Goal: Task Accomplishment & Management: Complete application form

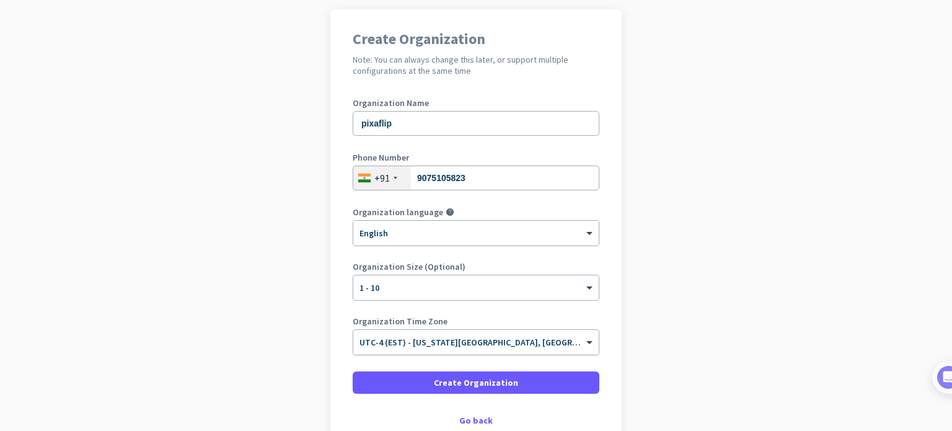
scroll to position [169, 0]
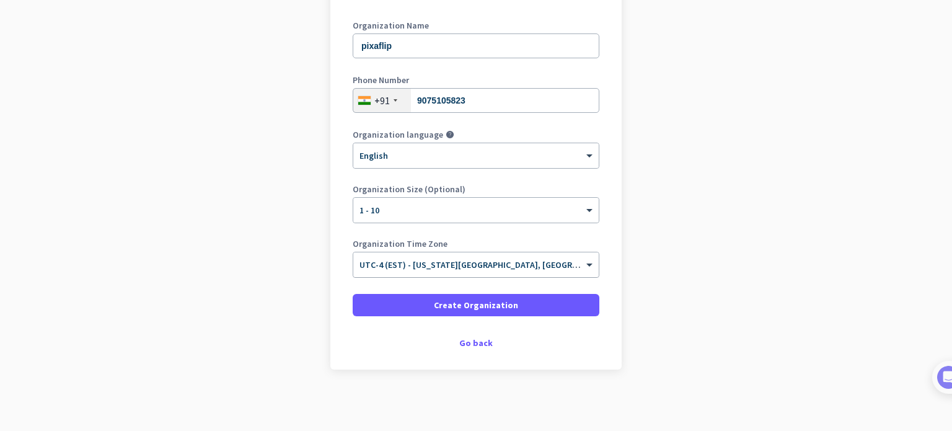
click at [468, 269] on span "UTC-4 (EST) - [US_STATE][GEOGRAPHIC_DATA], [GEOGRAPHIC_DATA], [GEOGRAPHIC_DATA]…" at bounding box center [574, 264] width 431 height 11
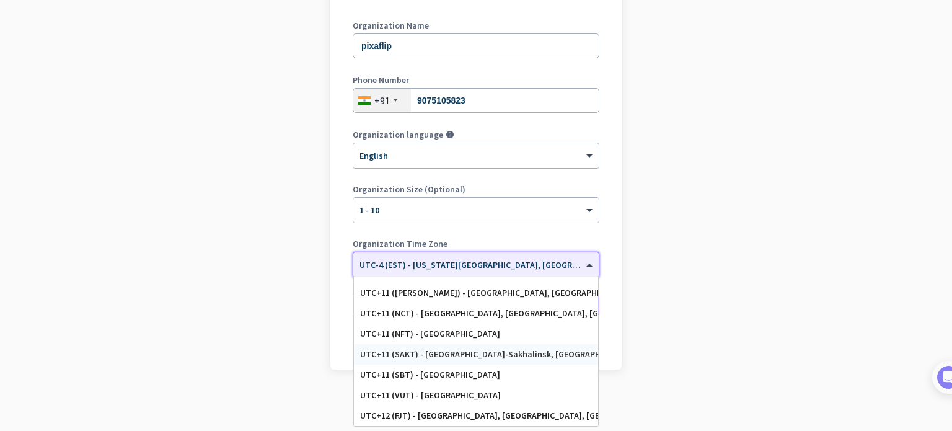
scroll to position [6037, 0]
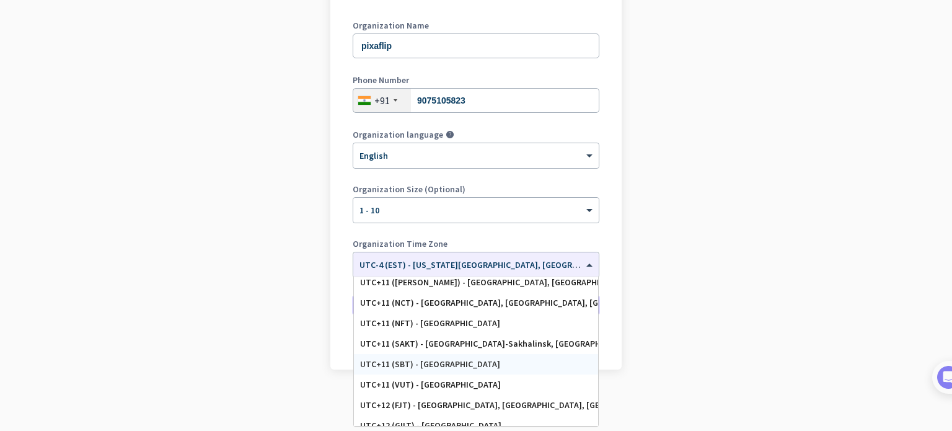
click at [239, 347] on app-onboarding-organization "Create Organization Note: You can always change this later, or support multiple…" at bounding box center [476, 181] width 952 height 499
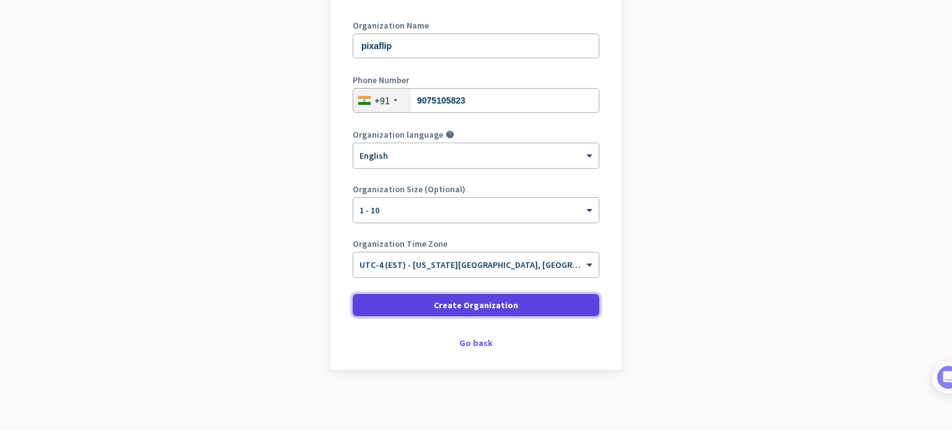
click at [410, 303] on span at bounding box center [476, 305] width 247 height 30
click at [434, 307] on span "Create Organization" at bounding box center [476, 305] width 84 height 12
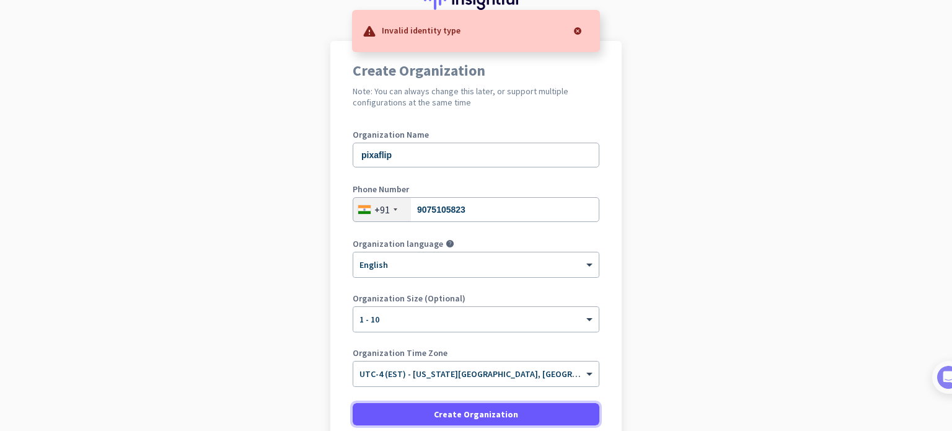
scroll to position [0, 0]
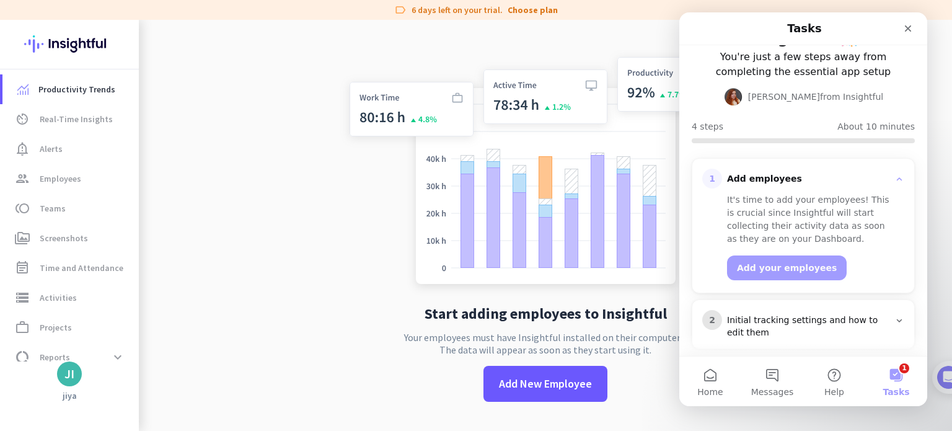
scroll to position [62, 0]
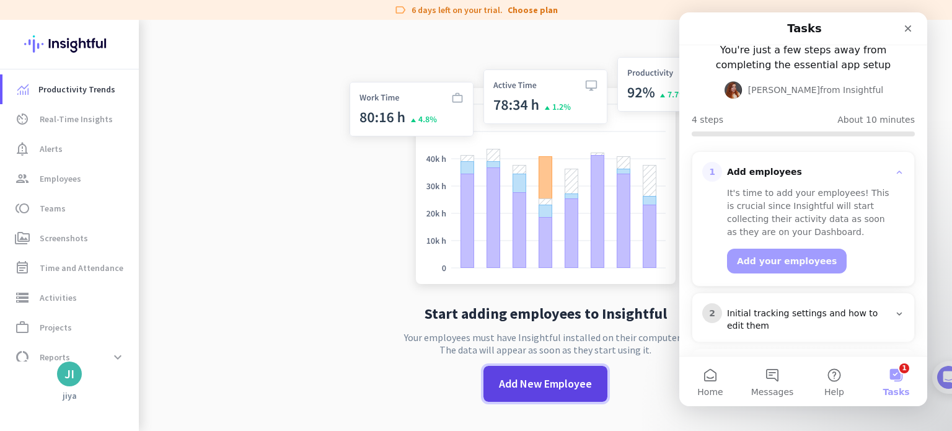
click at [519, 389] on span "Add New Employee" at bounding box center [545, 384] width 93 height 16
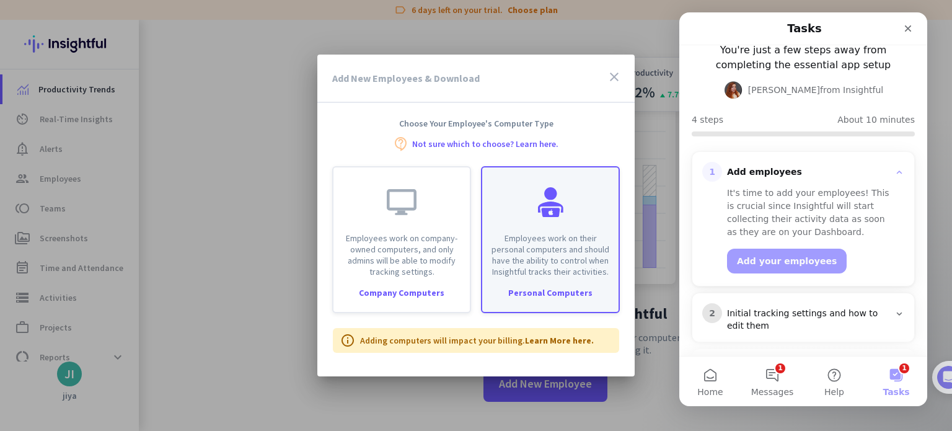
click at [514, 249] on p "Employees work on their personal computers and should have the ability to contr…" at bounding box center [550, 254] width 121 height 45
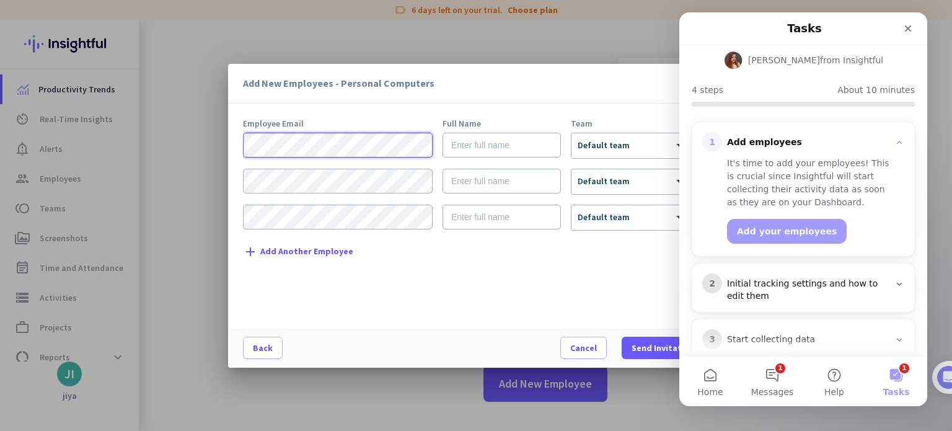
scroll to position [160, 0]
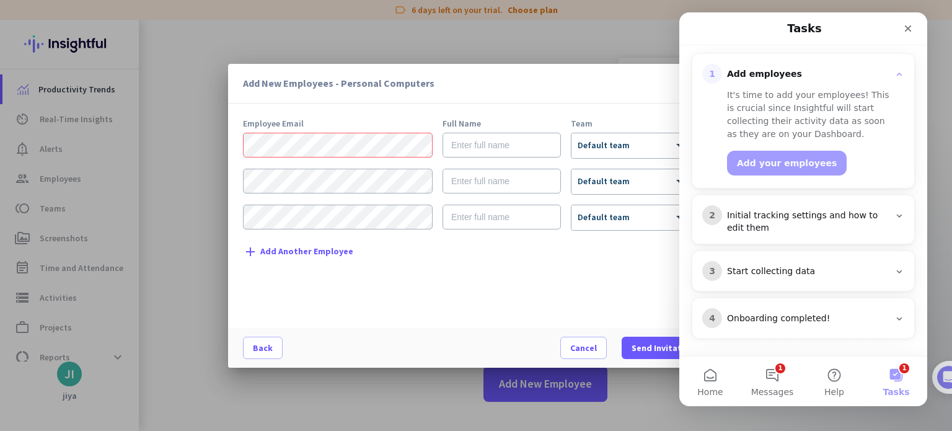
click at [209, 62] on div at bounding box center [476, 215] width 952 height 431
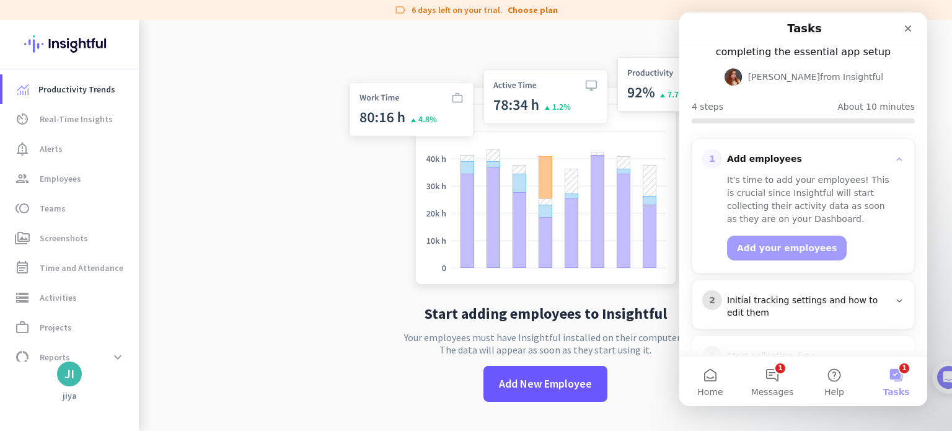
scroll to position [74, 0]
click at [742, 121] on div "Intercom messenger" at bounding box center [803, 121] width 223 height 5
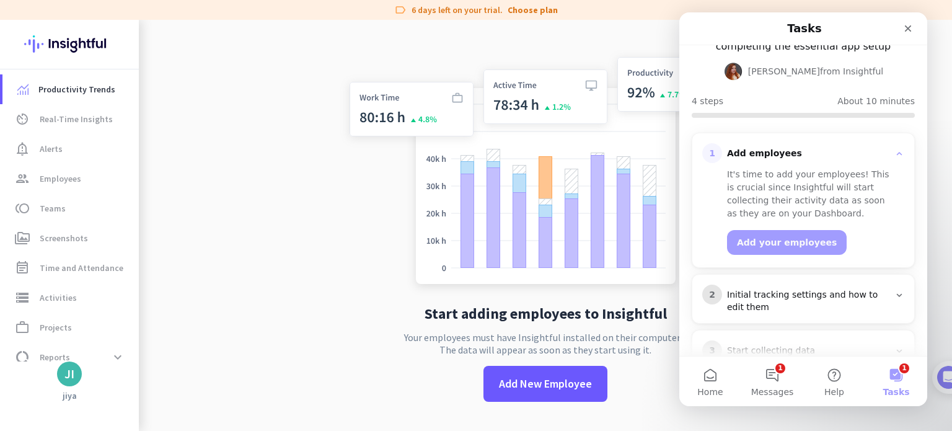
scroll to position [160, 0]
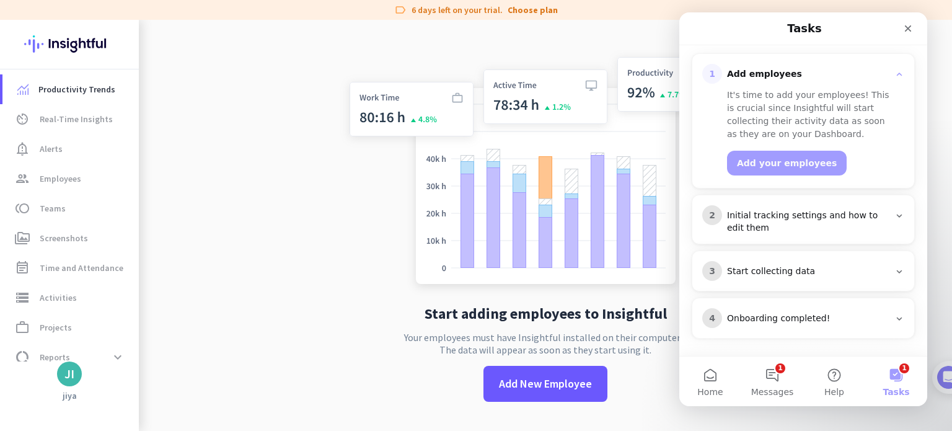
click at [895, 218] on icon "Intercom messenger" at bounding box center [899, 216] width 10 height 10
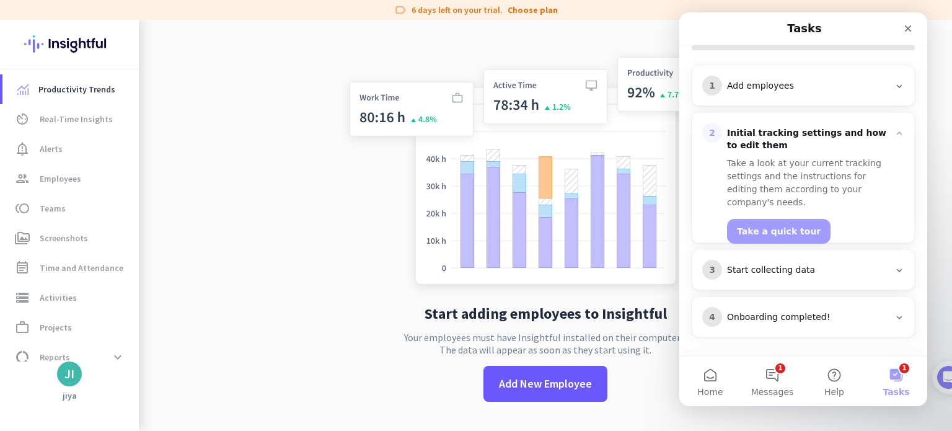
scroll to position [146, 0]
click at [878, 86] on div "Add employees" at bounding box center [808, 88] width 162 height 12
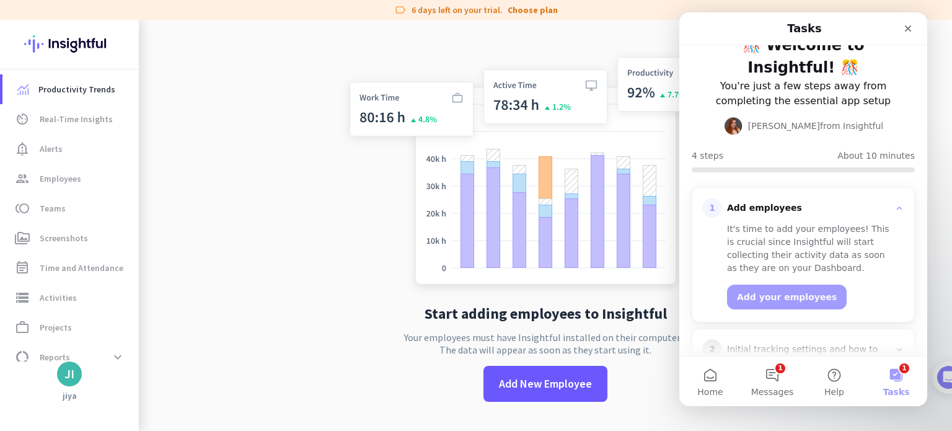
scroll to position [23, 0]
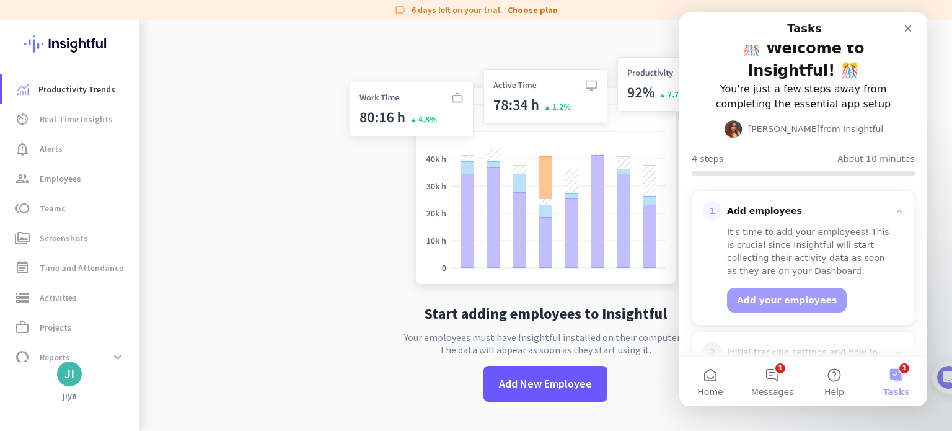
click at [894, 210] on icon "Intercom messenger" at bounding box center [899, 211] width 10 height 10
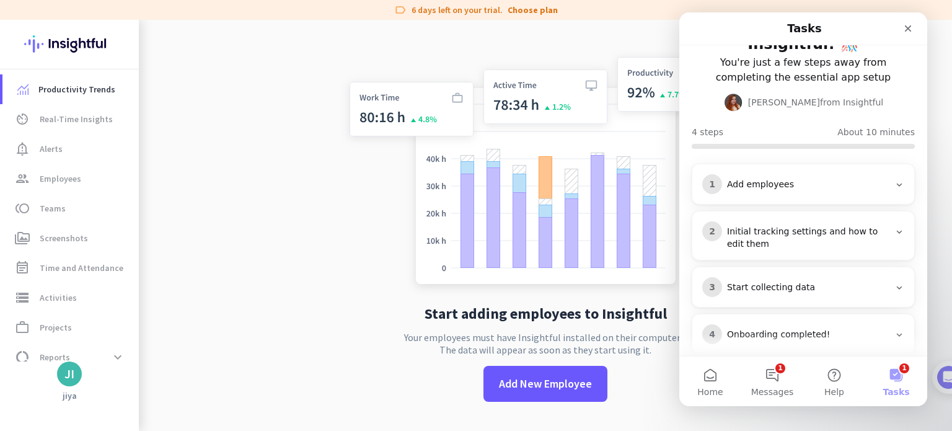
scroll to position [66, 0]
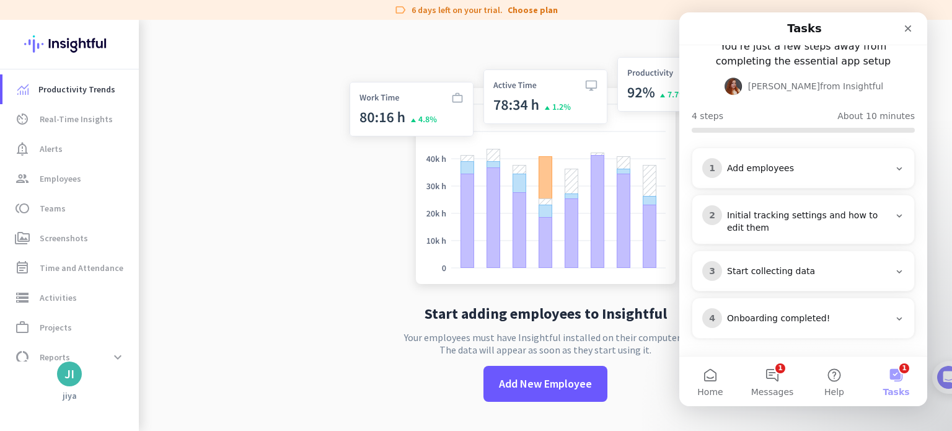
click at [797, 177] on div "1 Add employees" at bounding box center [803, 168] width 222 height 40
click at [894, 168] on icon "Intercom messenger" at bounding box center [899, 169] width 10 height 10
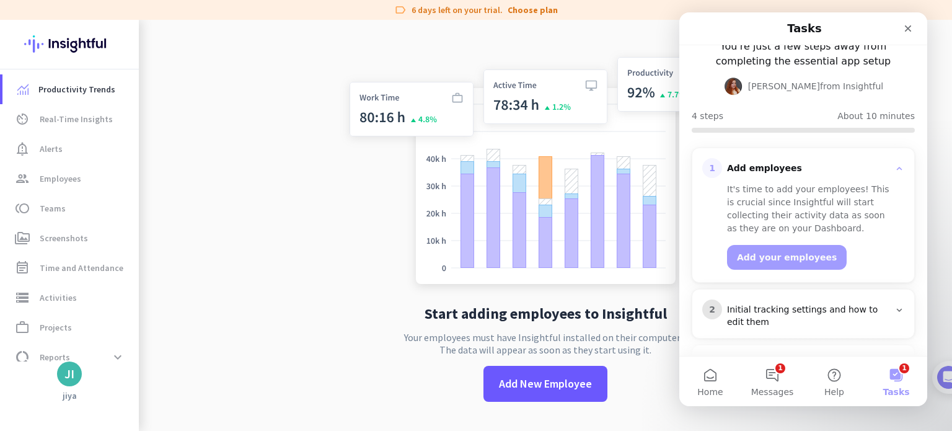
scroll to position [160, 0]
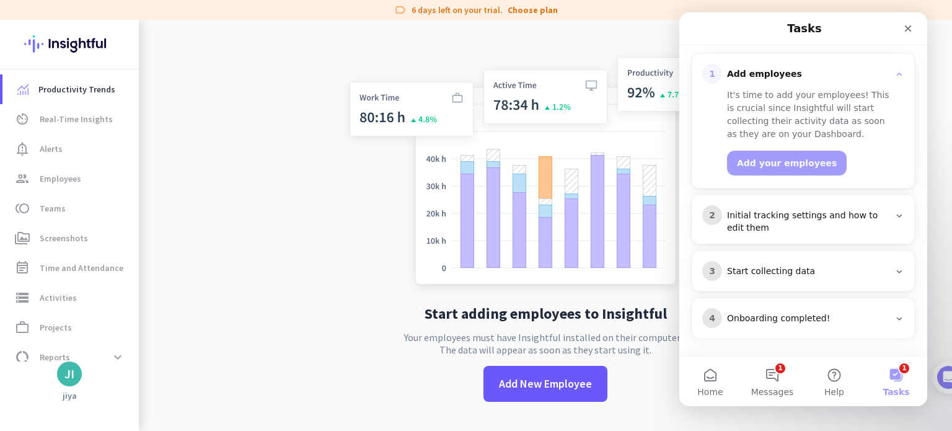
click at [894, 215] on icon "Intercom messenger" at bounding box center [899, 216] width 10 height 10
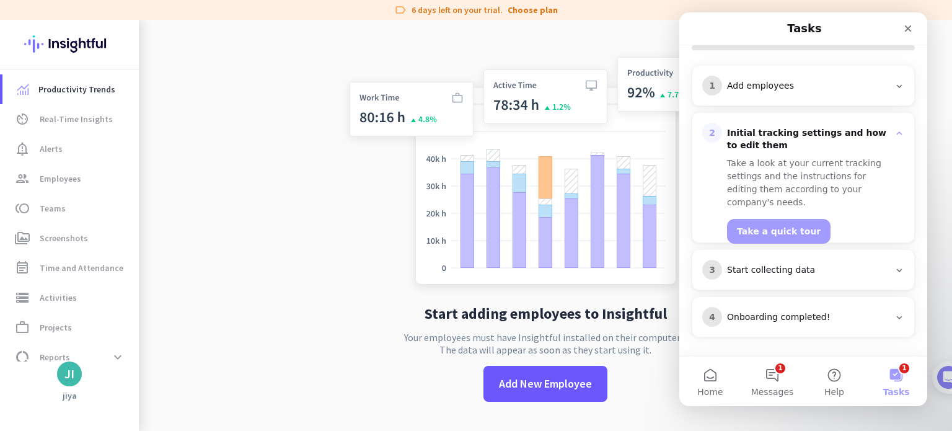
scroll to position [146, 0]
click at [894, 86] on icon "Intercom messenger" at bounding box center [899, 88] width 10 height 10
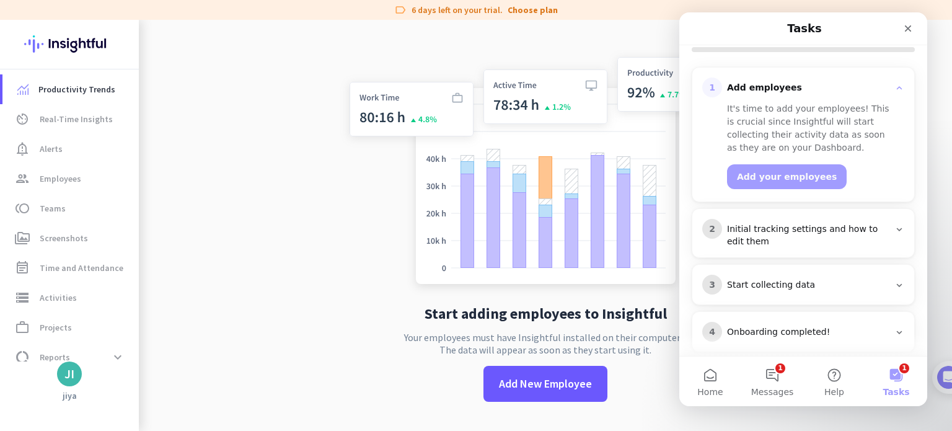
click at [887, 234] on h3 "Initial tracking settings and how to edit them" at bounding box center [808, 235] width 172 height 25
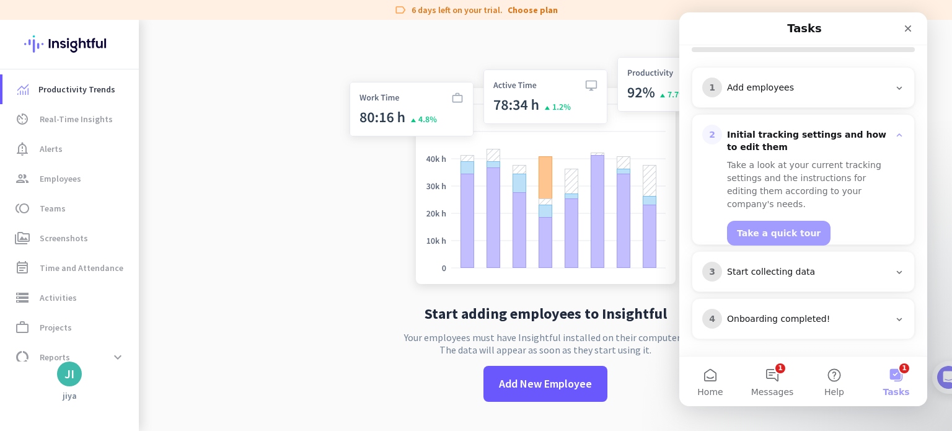
click at [866, 82] on div "Add employees" at bounding box center [808, 88] width 162 height 12
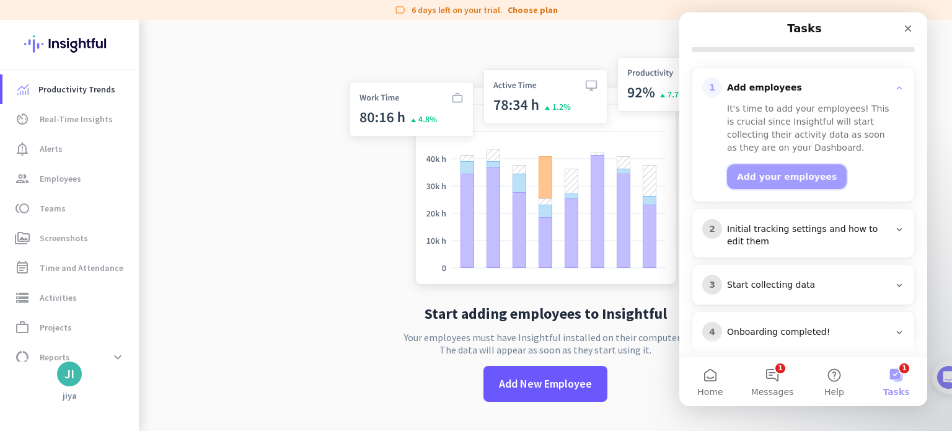
click at [771, 170] on button "Add your employees" at bounding box center [787, 176] width 120 height 25
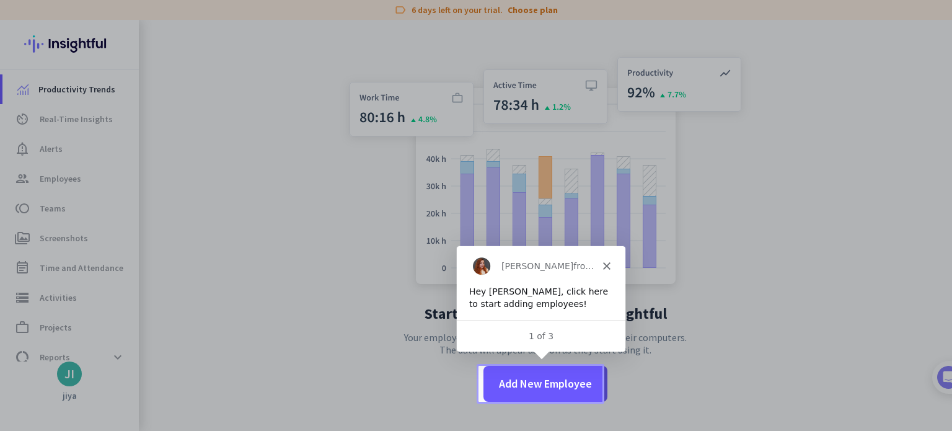
scroll to position [0, 0]
click at [296, 206] on div at bounding box center [476, 183] width 952 height 366
click at [556, 335] on div "1 of 3" at bounding box center [539, 335] width 169 height 13
drag, startPoint x: 556, startPoint y: 335, endPoint x: 398, endPoint y: 341, distance: 158.7
click html "[PERSON_NAME] from Insightful Hey [PERSON_NAME], click here to start adding emp…"
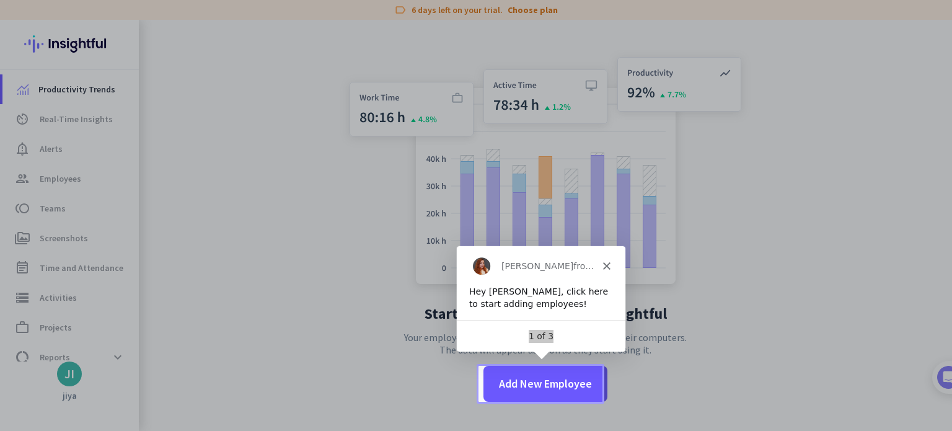
click at [399, 341] on div at bounding box center [476, 183] width 952 height 366
click at [321, 200] on div at bounding box center [476, 183] width 952 height 366
drag, startPoint x: 464, startPoint y: 287, endPoint x: 1129, endPoint y: 659, distance: 762.1
click html "[PERSON_NAME] from Insightful Hey [PERSON_NAME], click here to start adding emp…"
click at [701, 307] on div at bounding box center [476, 183] width 952 height 366
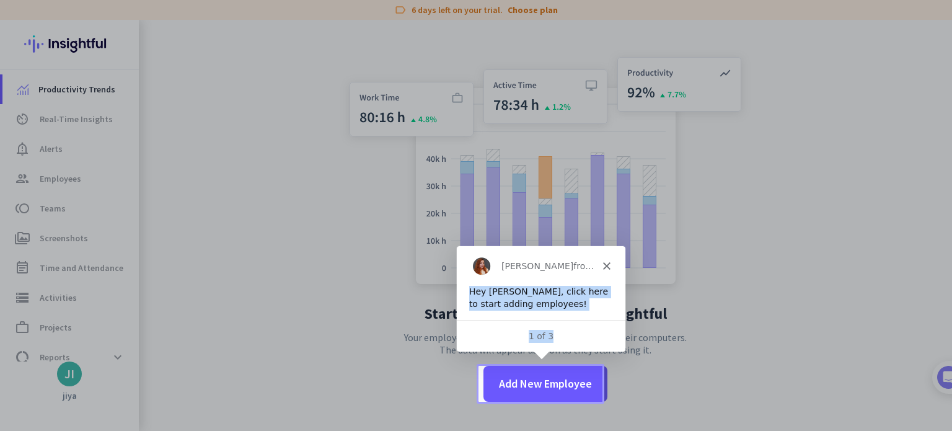
click at [554, 294] on div "Hey [PERSON_NAME], click here to start adding employees!" at bounding box center [540, 297] width 144 height 24
click at [605, 261] on icon "Close" at bounding box center [605, 264] width 7 height 7
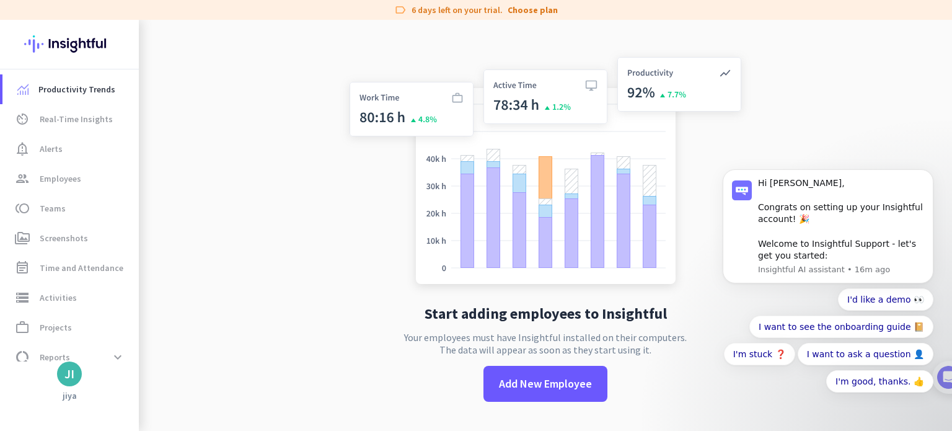
scroll to position [20, 0]
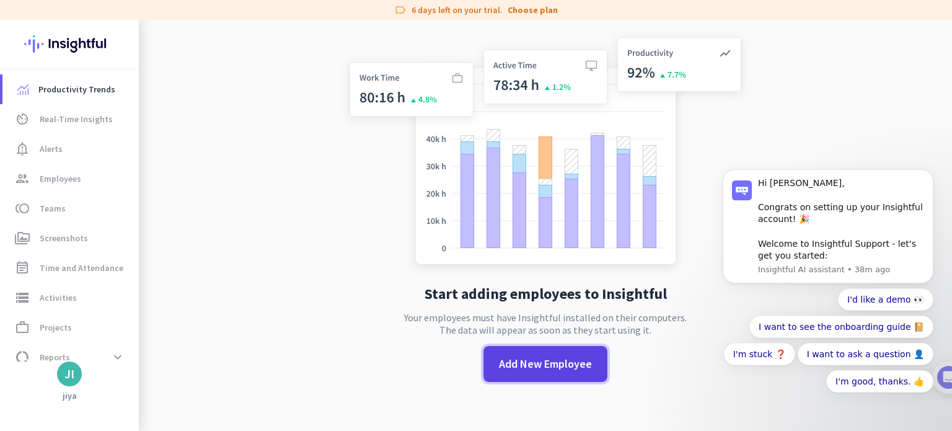
click at [535, 364] on span "Add New Employee" at bounding box center [545, 364] width 93 height 16
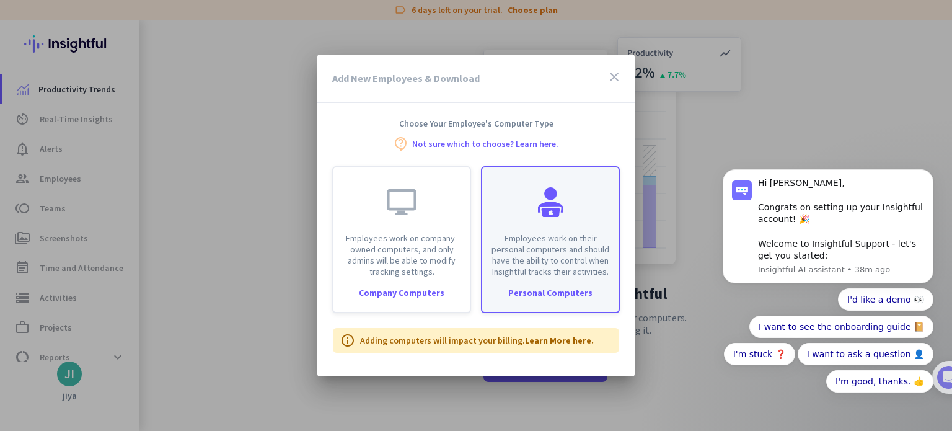
click at [563, 217] on div "Employees work on their personal computers and should have the ability to contr…" at bounding box center [550, 222] width 136 height 110
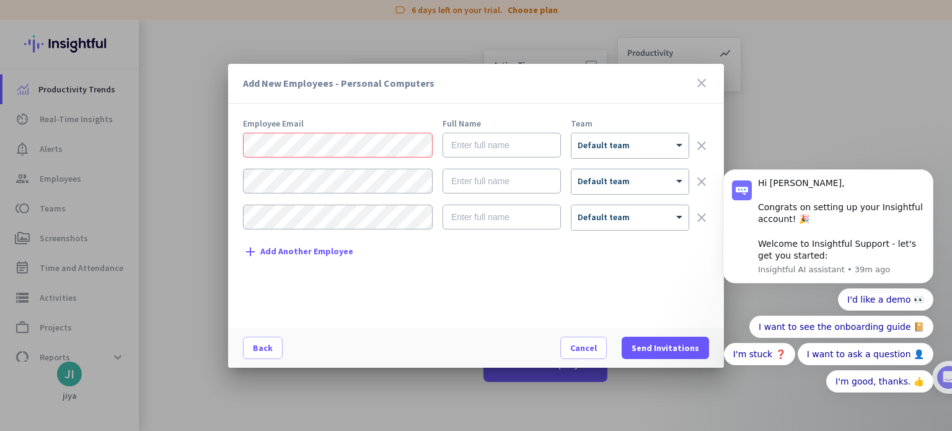
click at [704, 79] on iframe at bounding box center [828, 237] width 248 height 376
drag, startPoint x: 705, startPoint y: 86, endPoint x: 1401, endPoint y: 135, distance: 697.6
click html "Hi [PERSON_NAME], Congrats on setting up your Insightful account! 🎉 Welcome to …"
click at [709, 85] on body "Hi [PERSON_NAME], Congrats on setting up your Insightful account! 🎉 Welcome to …" at bounding box center [828, 237] width 238 height 366
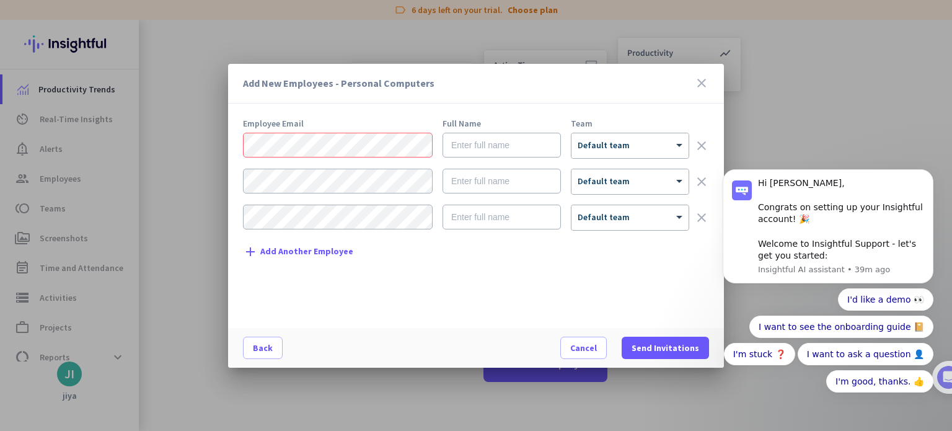
click html "Hi [PERSON_NAME], Congrats on setting up your Insightful account! 🎉 Welcome to …"
click at [583, 351] on span "Cancel" at bounding box center [583, 347] width 27 height 12
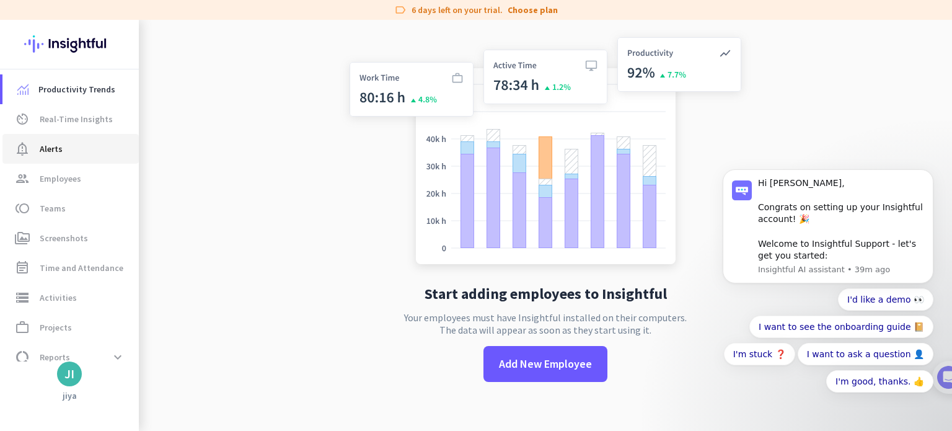
click at [63, 143] on span "notification_important Alerts" at bounding box center [70, 148] width 116 height 15
click at [76, 125] on span "Real-Time Insights" at bounding box center [76, 119] width 73 height 15
click at [74, 175] on span "Employees" at bounding box center [61, 178] width 42 height 15
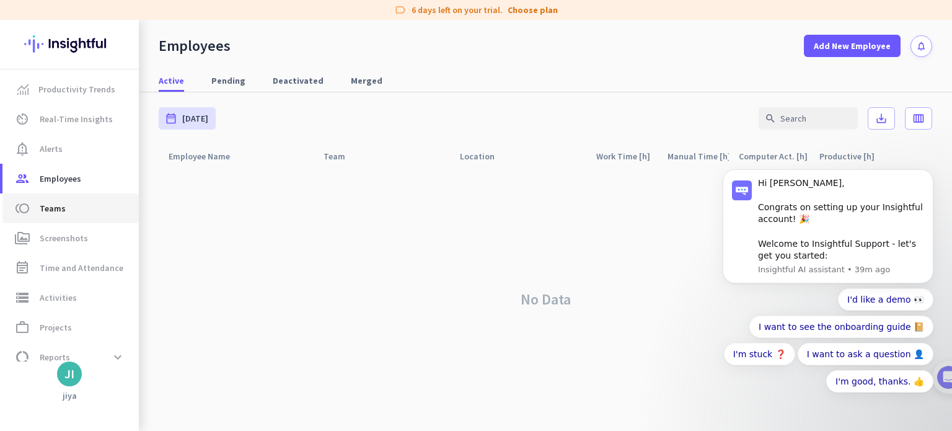
click at [35, 209] on span "toll Teams" at bounding box center [70, 208] width 116 height 15
click at [53, 240] on span "Screenshots" at bounding box center [64, 238] width 48 height 15
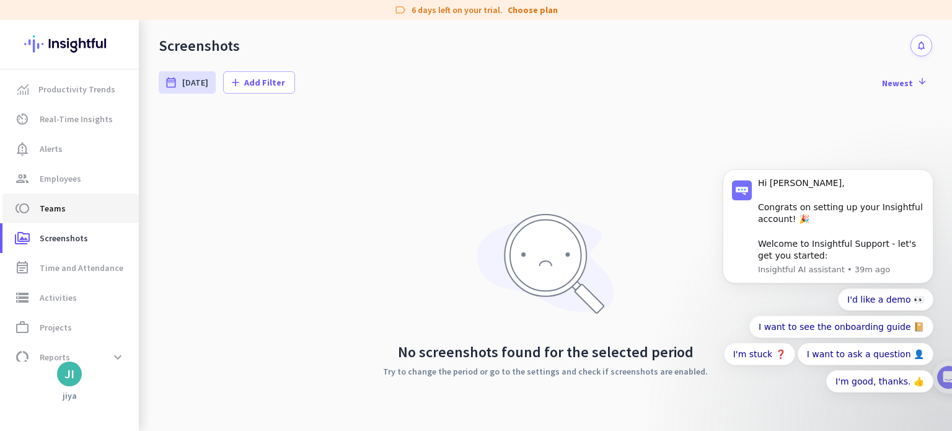
click at [56, 203] on span "Teams" at bounding box center [53, 208] width 26 height 15
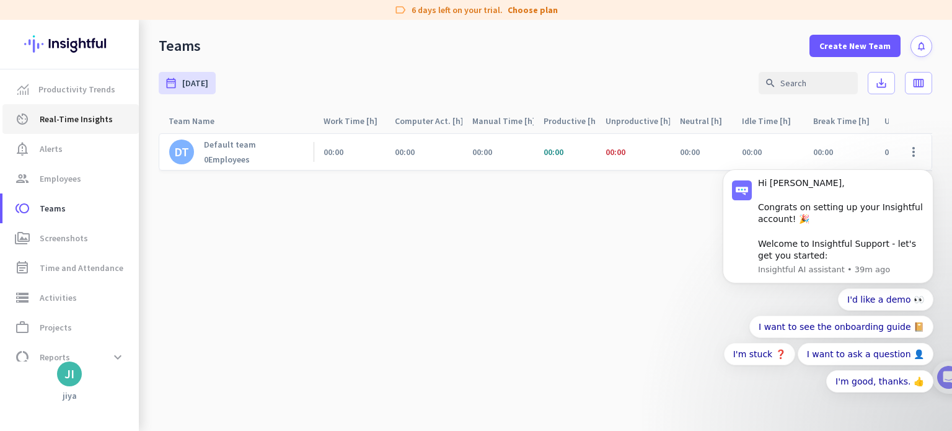
click at [100, 120] on span "Real-Time Insights" at bounding box center [76, 119] width 73 height 15
